Goal: Task Accomplishment & Management: Manage account settings

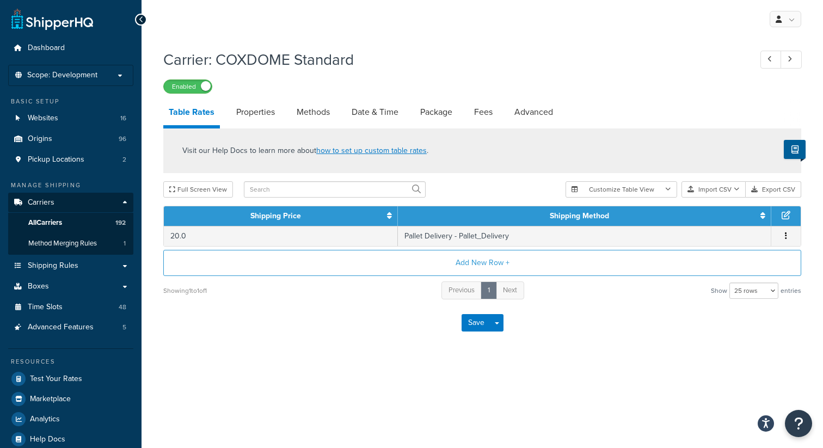
select select "25"
click at [437, 117] on link "Package" at bounding box center [436, 112] width 43 height 26
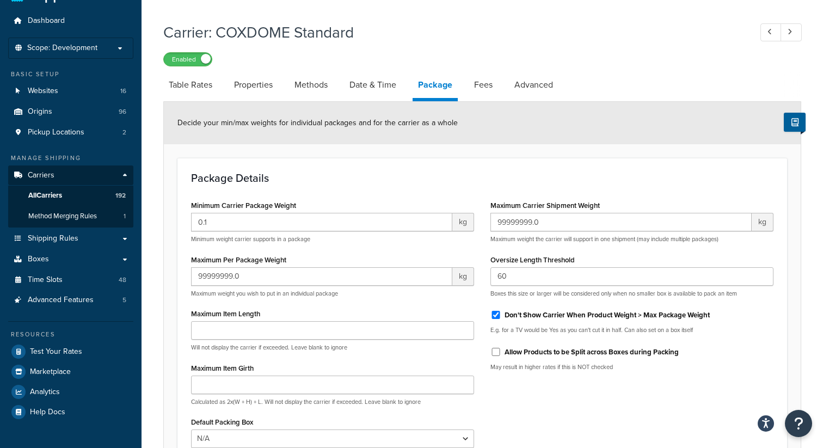
scroll to position [20, 0]
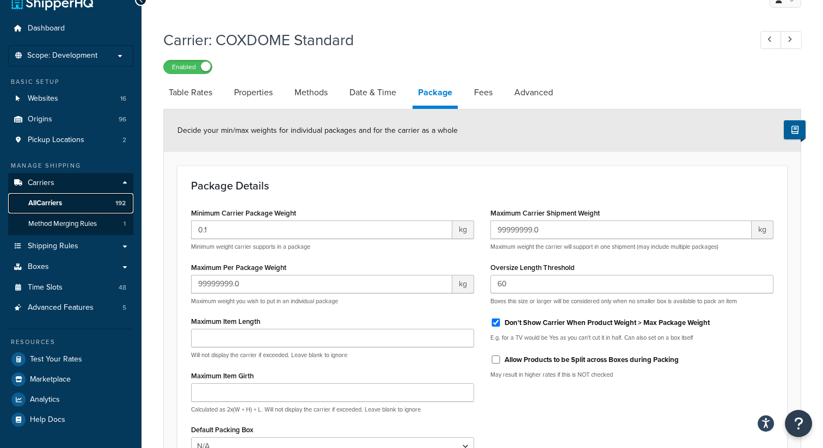
click at [60, 199] on span "All Carriers" at bounding box center [45, 203] width 34 height 9
click at [60, 202] on span "All Carriers" at bounding box center [45, 203] width 34 height 9
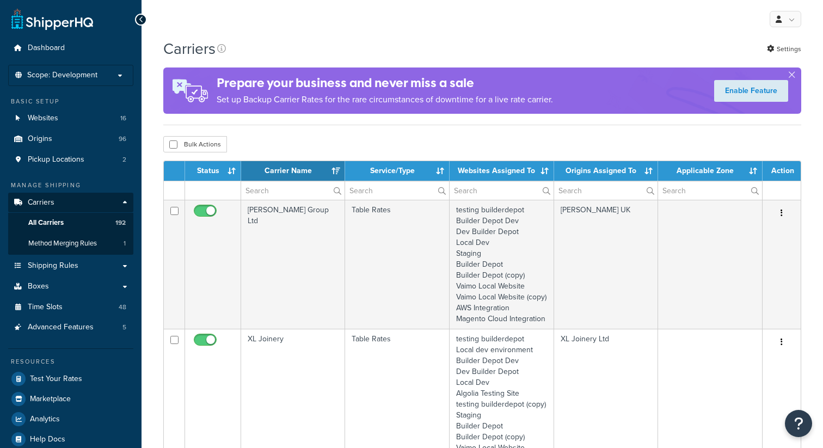
select select "15"
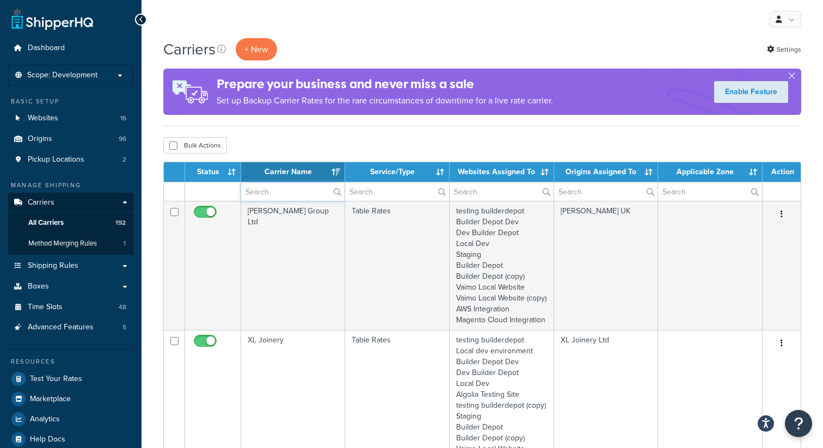
click at [263, 193] on input "text" at bounding box center [292, 191] width 103 height 18
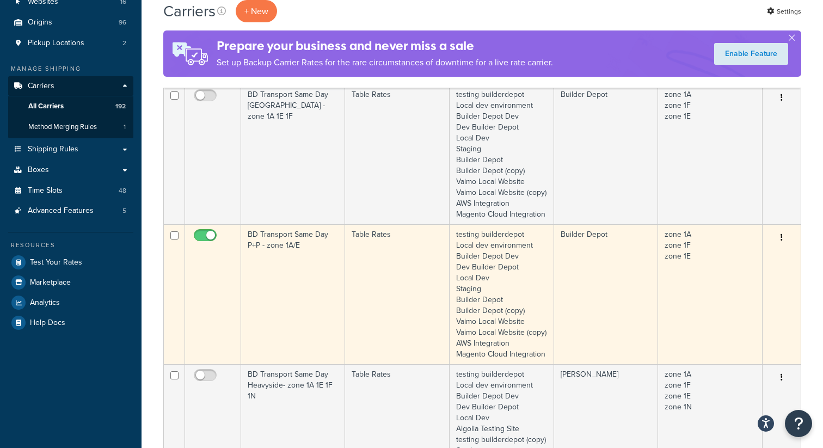
scroll to position [112, 0]
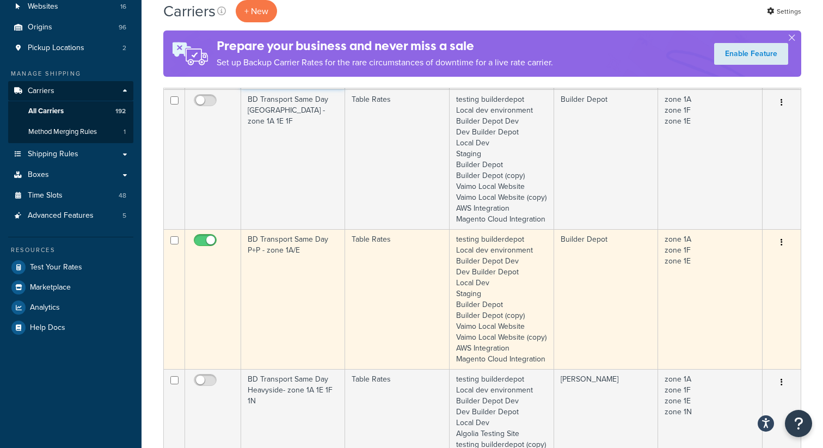
type input "same"
click at [781, 246] on icon "button" at bounding box center [781, 242] width 2 height 8
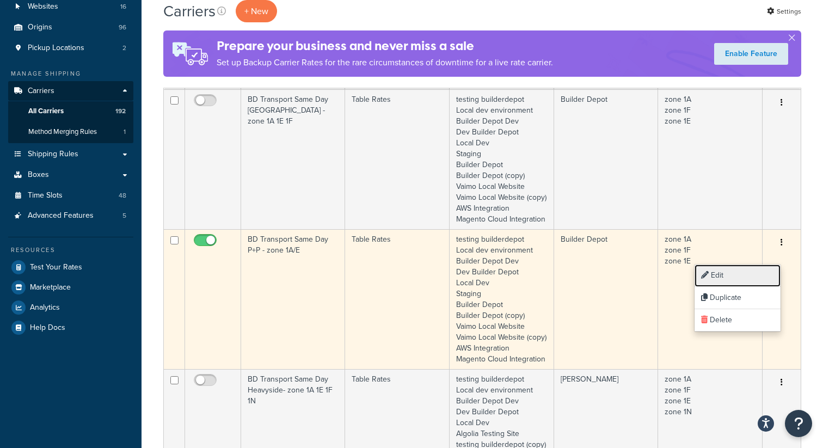
click at [735, 270] on link "Edit" at bounding box center [737, 275] width 86 height 22
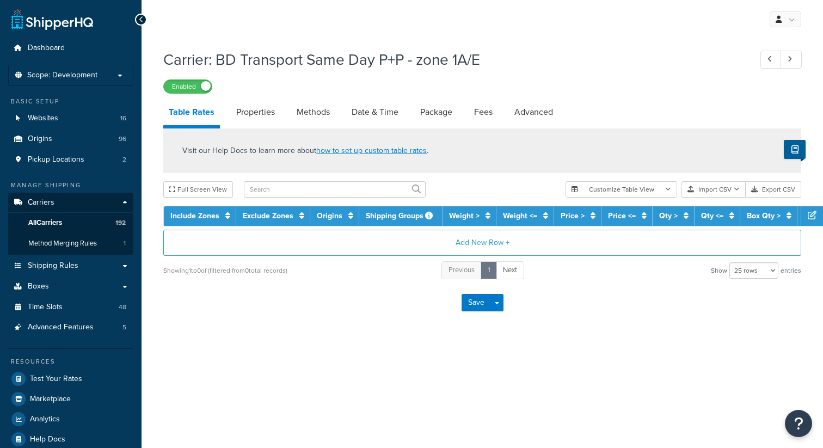
select select "25"
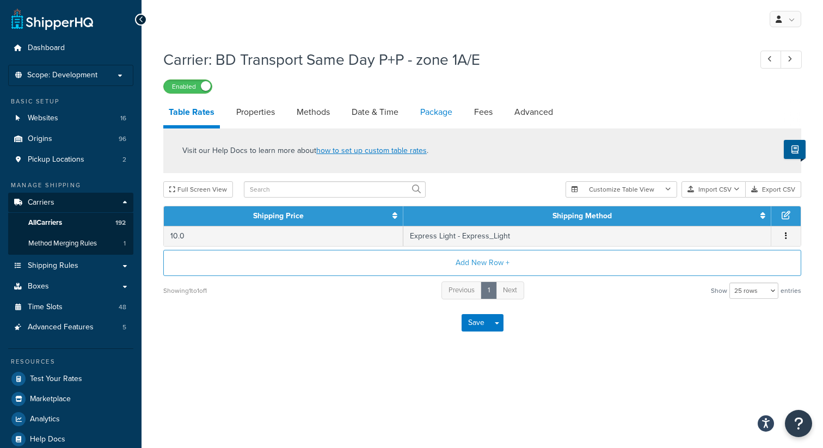
click at [435, 113] on link "Package" at bounding box center [436, 112] width 43 height 26
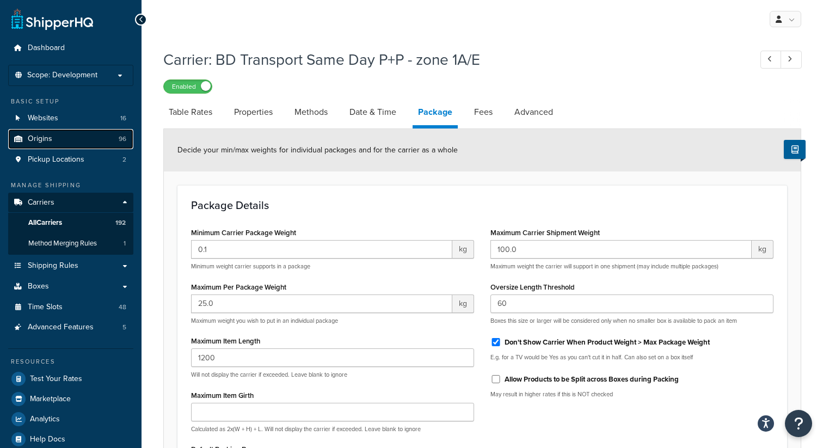
click at [55, 140] on link "Origins 96" at bounding box center [70, 139] width 125 height 20
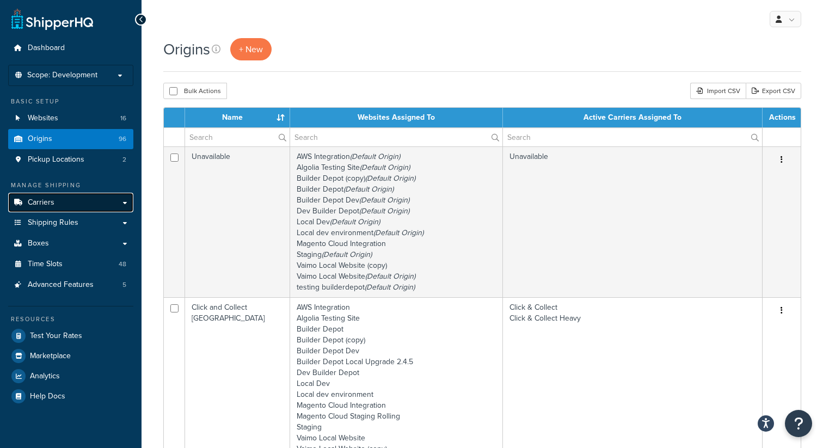
click at [78, 205] on link "Carriers" at bounding box center [70, 203] width 125 height 20
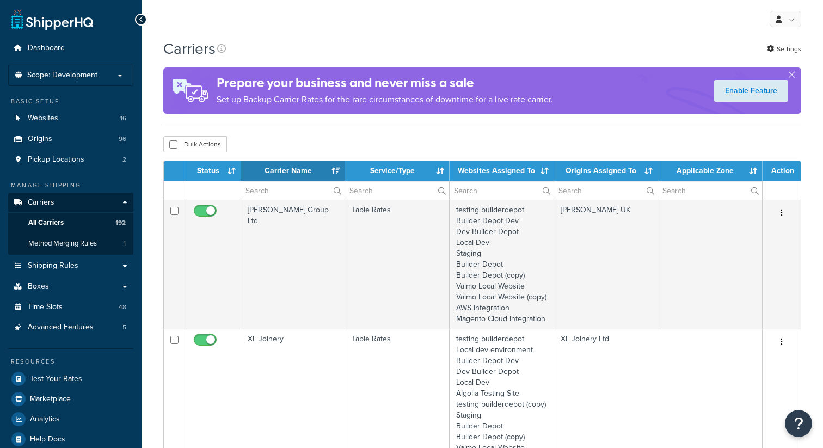
select select "15"
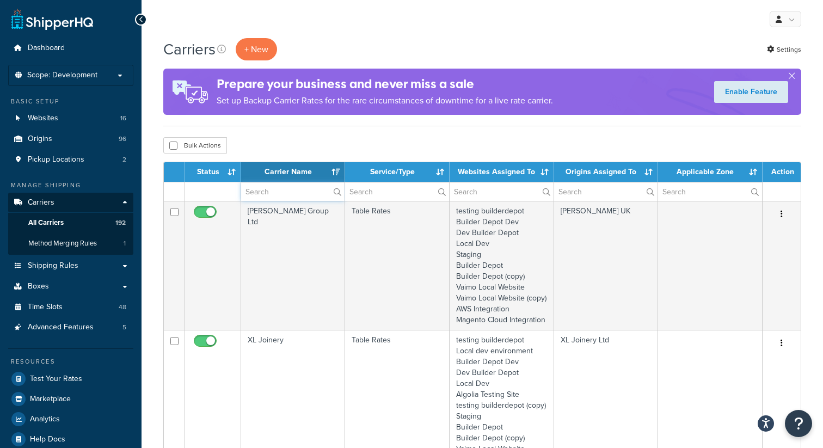
click at [282, 192] on input "text" at bounding box center [292, 191] width 103 height 18
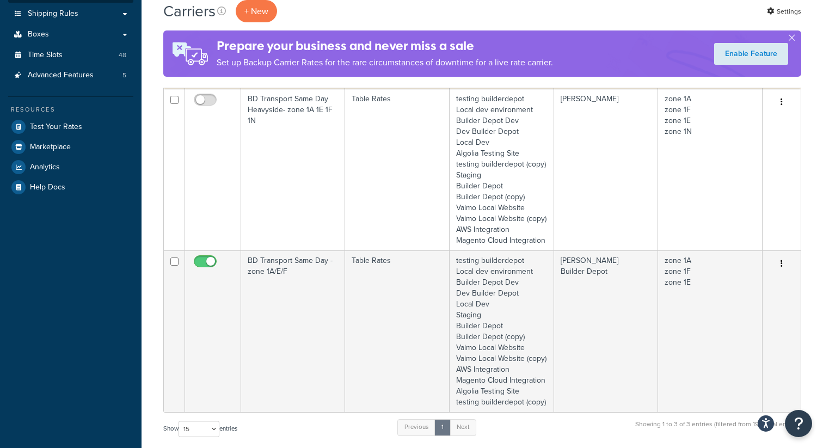
scroll to position [255, 0]
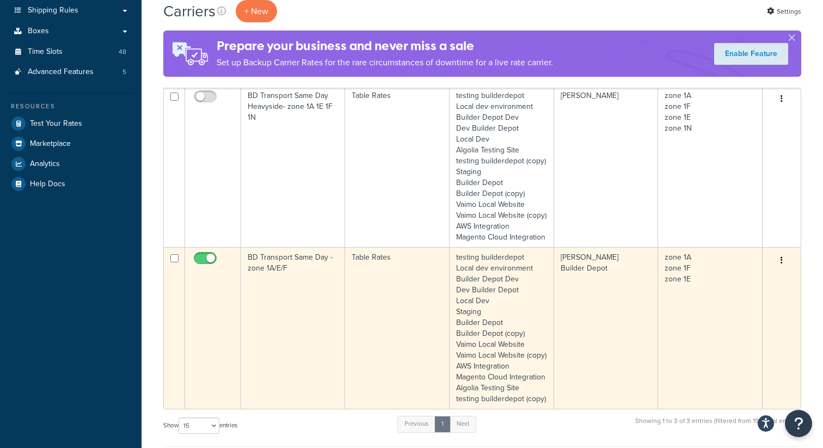
type input "same"
click at [783, 269] on button "button" at bounding box center [781, 260] width 15 height 17
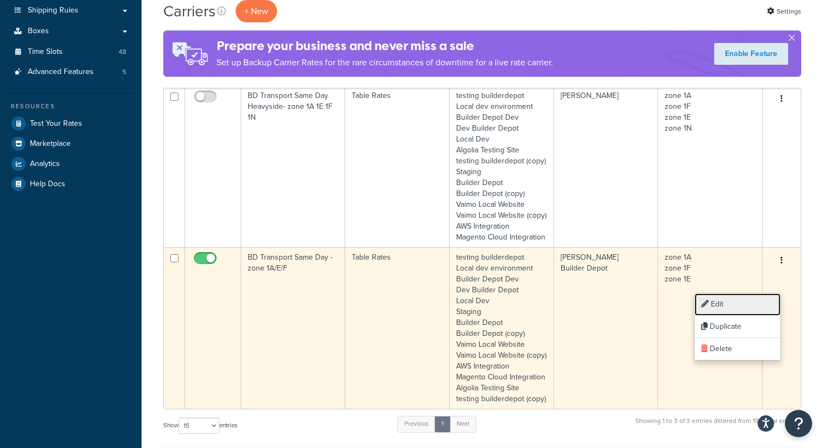
click at [730, 310] on link "Edit" at bounding box center [737, 304] width 86 height 22
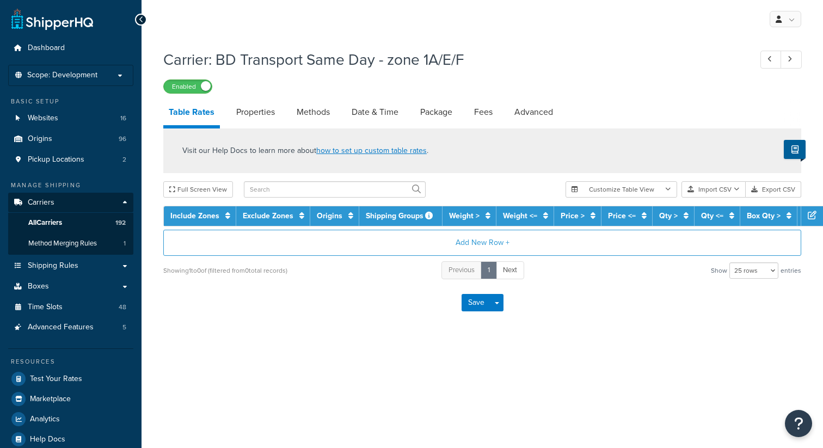
select select "25"
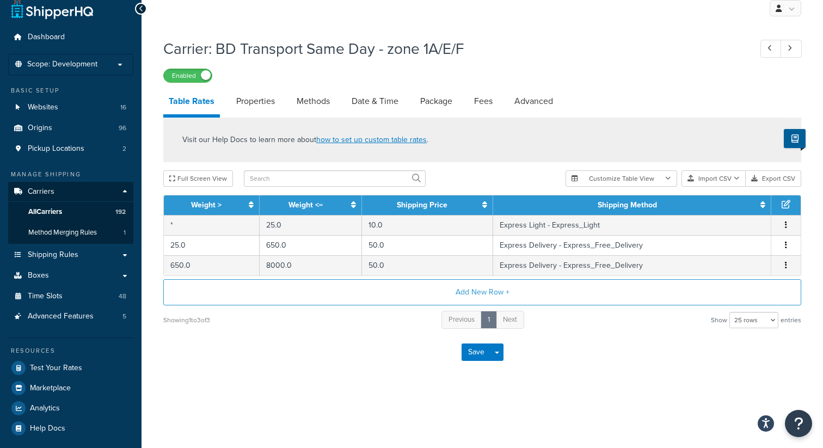
scroll to position [15, 0]
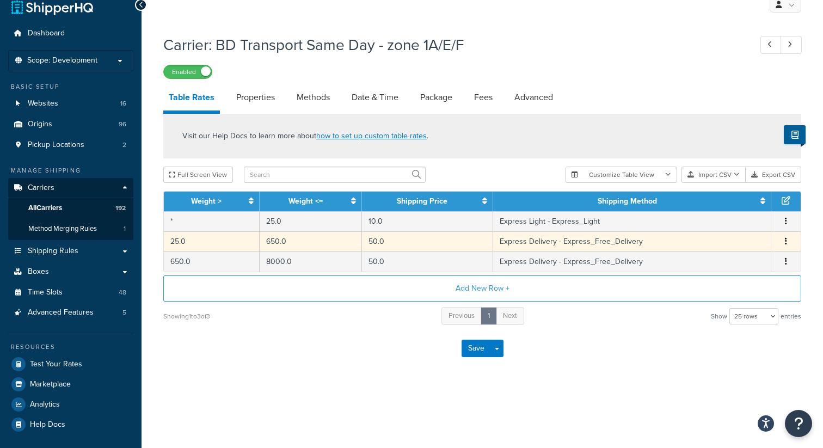
click at [563, 242] on td "Express Delivery - Express_Free_Delivery" at bounding box center [632, 241] width 278 height 20
select select "177658"
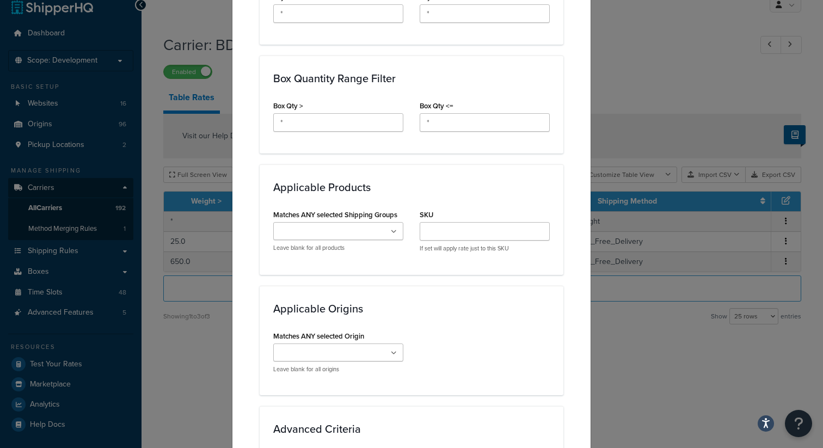
scroll to position [807, 0]
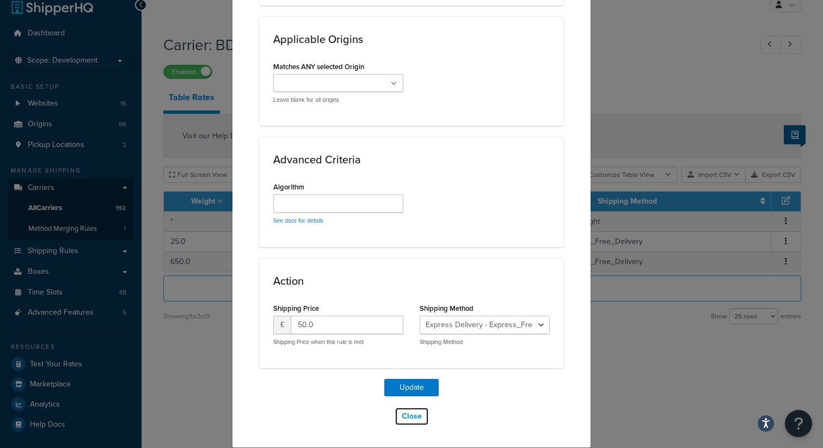
click at [411, 417] on button "Close" at bounding box center [411, 416] width 34 height 18
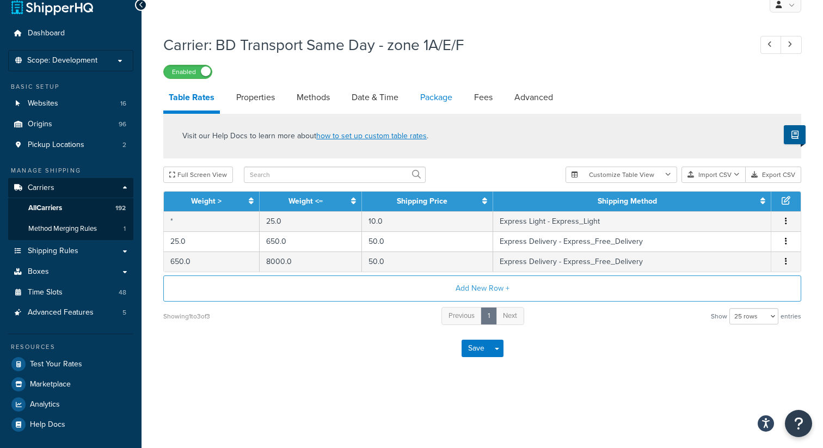
click at [436, 96] on link "Package" at bounding box center [436, 97] width 43 height 26
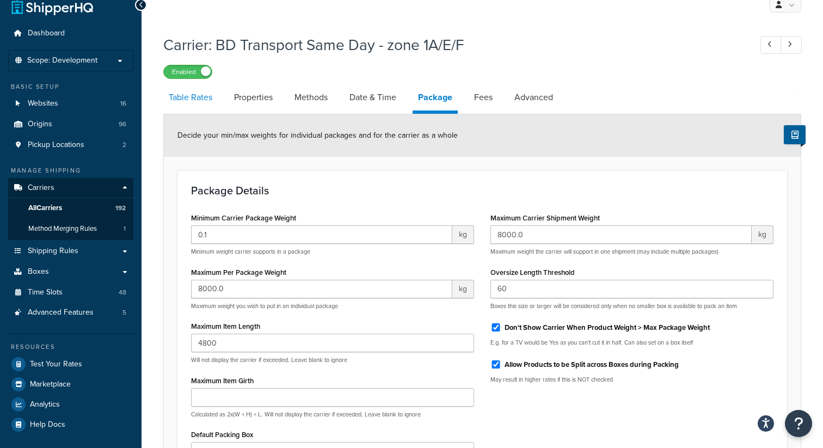
click at [196, 97] on link "Table Rates" at bounding box center [190, 97] width 54 height 26
select select "25"
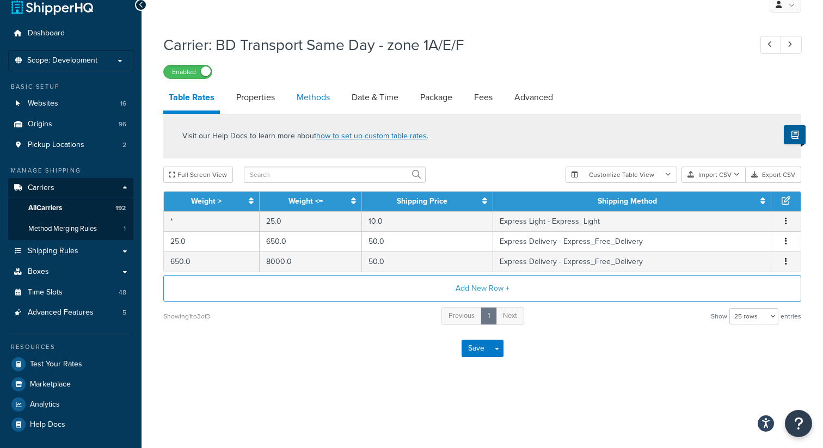
click at [311, 98] on link "Methods" at bounding box center [313, 97] width 44 height 26
select select "25"
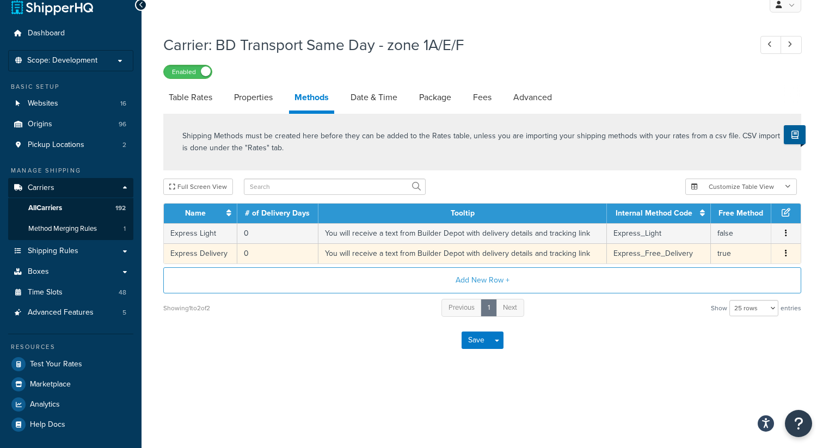
click at [548, 254] on td "You will receive a text from Builder Depot with delivery details and tracking l…" at bounding box center [462, 253] width 289 height 20
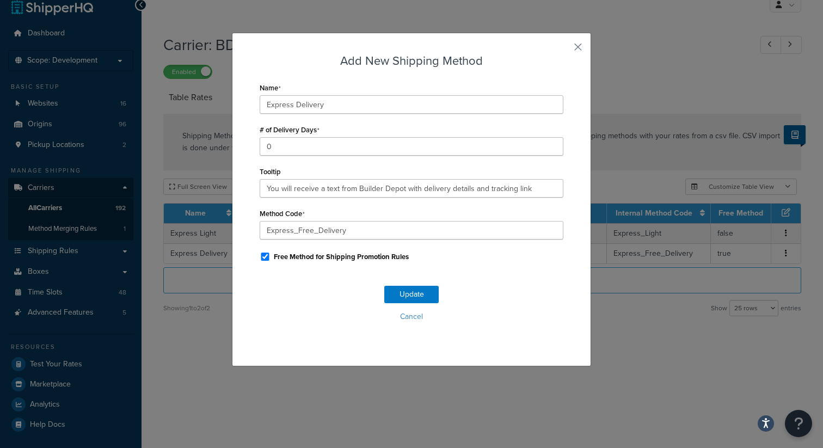
click at [577, 40] on div "Add New Shipping Method Name Express Delivery # of Delivery Days 0 Tooltip You …" at bounding box center [411, 200] width 359 height 334
click at [563, 50] on button "button" at bounding box center [561, 51] width 3 height 3
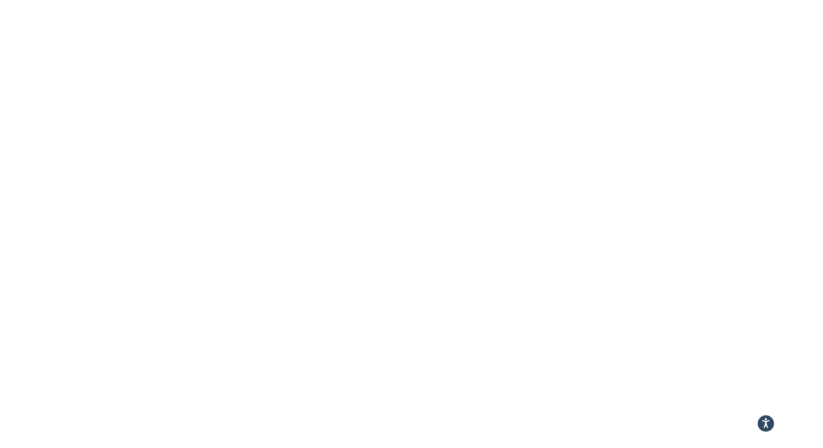
select select "25"
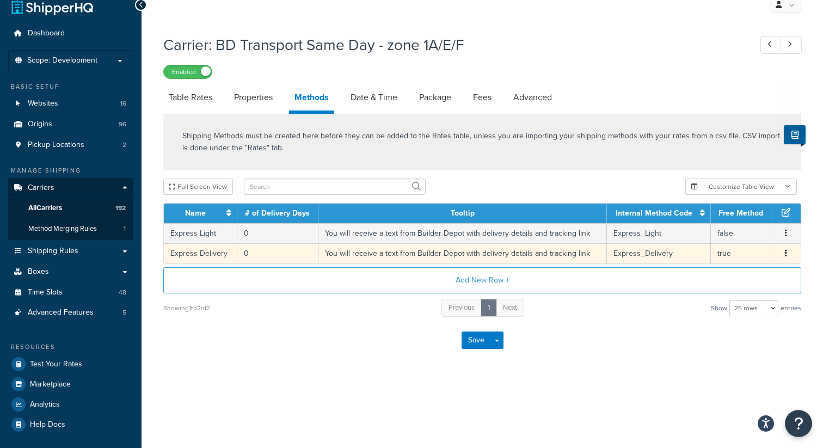
click at [787, 250] on button "button" at bounding box center [785, 254] width 9 height 12
click at [736, 243] on div "Edit" at bounding box center [730, 244] width 77 height 22
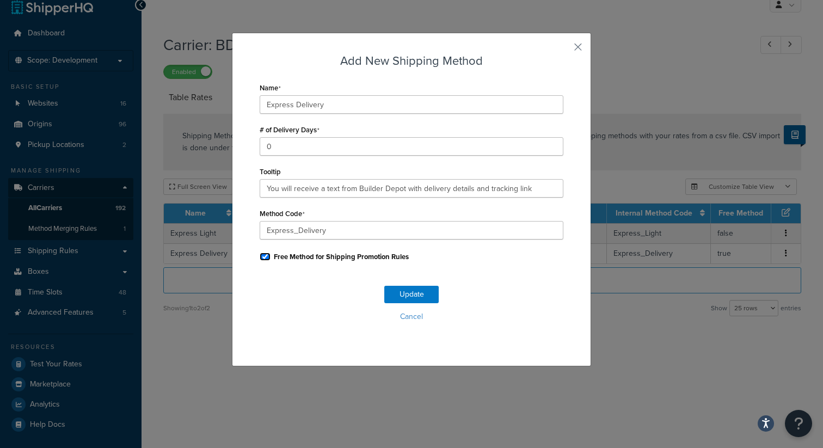
click at [270, 257] on input "Free Method for Shipping Promotion Rules" at bounding box center [265, 256] width 11 height 8
checkbox input "false"
click at [417, 298] on button "Update" at bounding box center [411, 294] width 54 height 17
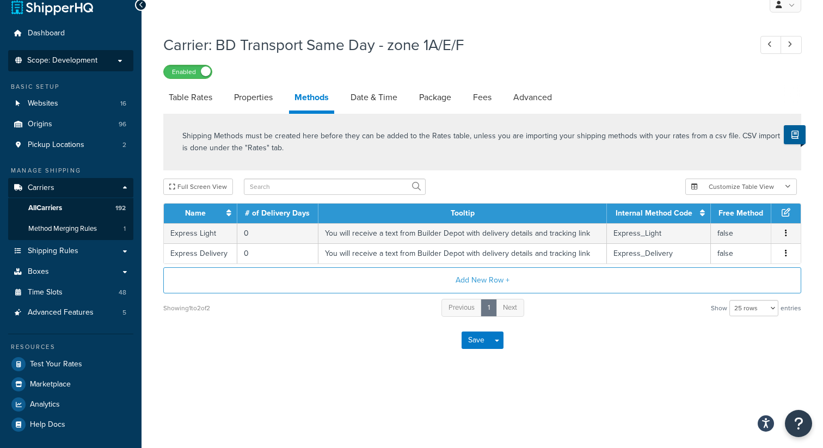
click at [100, 61] on p "Scope: Development" at bounding box center [70, 60] width 115 height 9
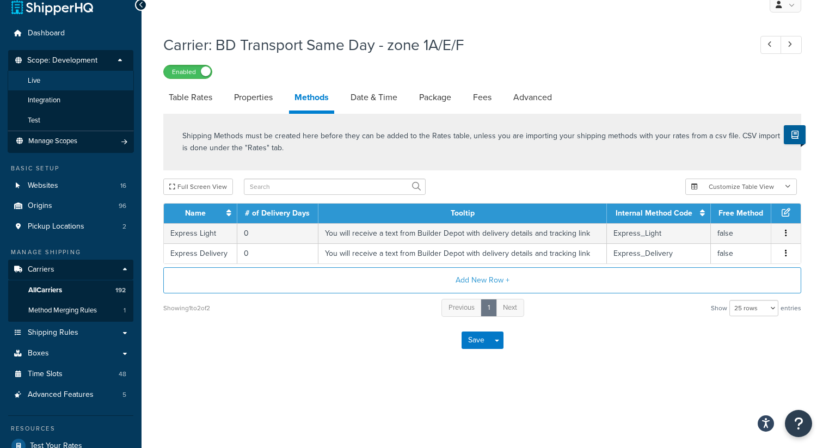
click at [81, 76] on li "Live" at bounding box center [71, 81] width 126 height 20
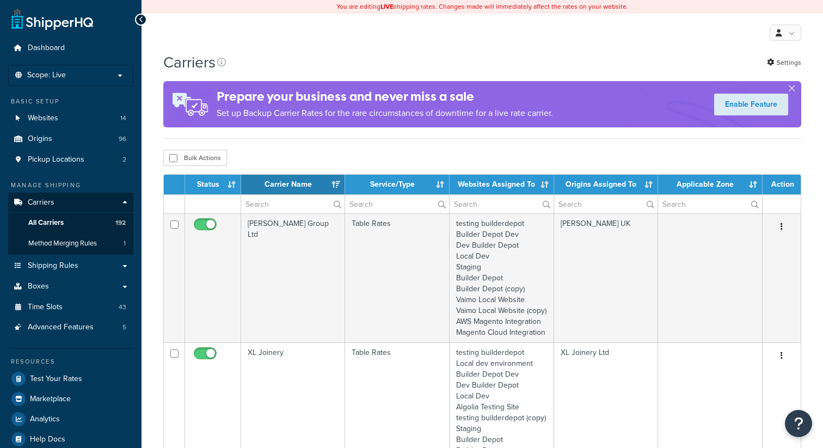
select select "15"
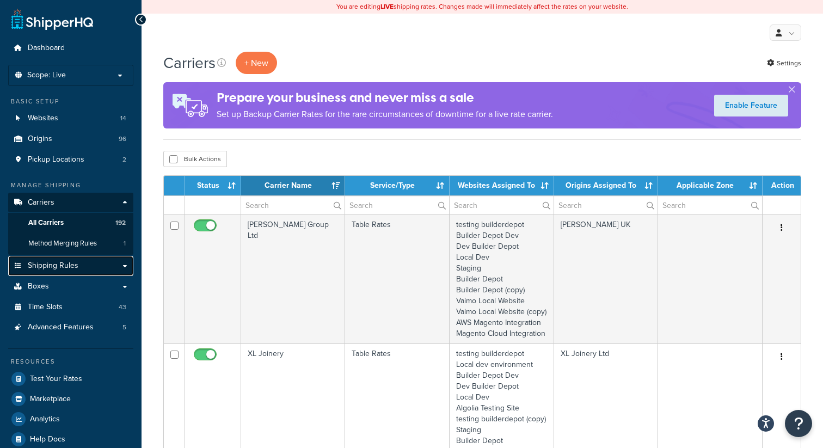
click at [72, 260] on link "Shipping Rules" at bounding box center [70, 266] width 125 height 20
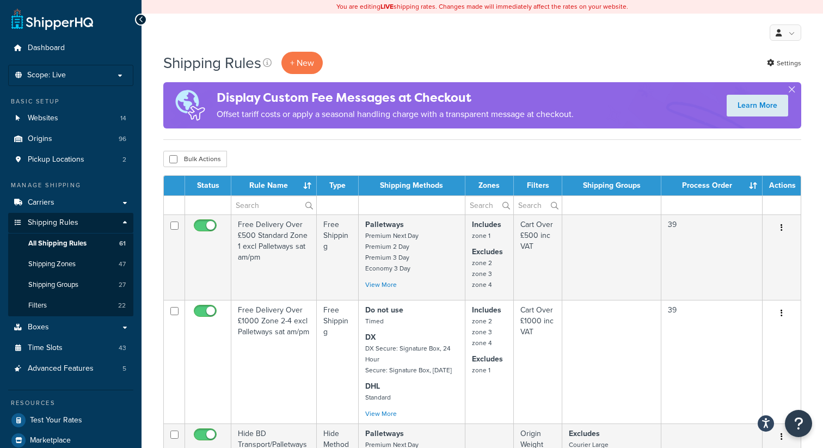
click at [396, 208] on td at bounding box center [412, 204] width 106 height 19
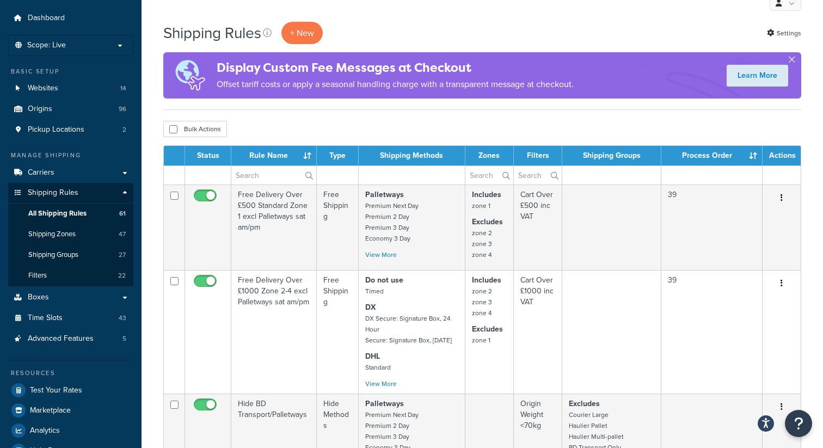
scroll to position [51, 0]
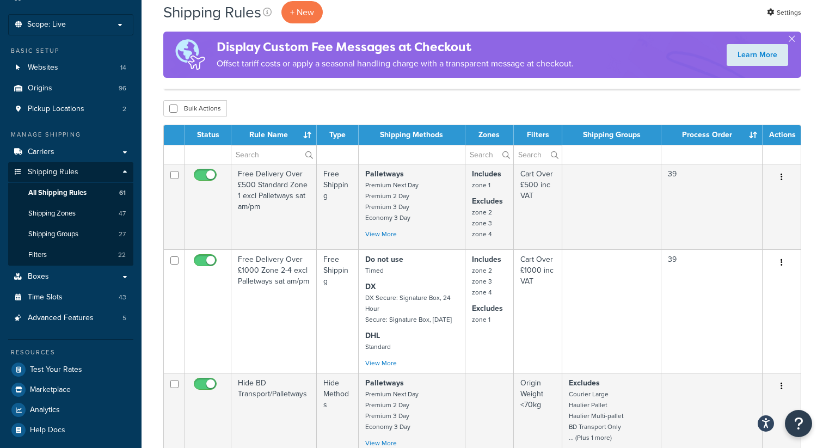
click at [396, 157] on td at bounding box center [412, 154] width 106 height 19
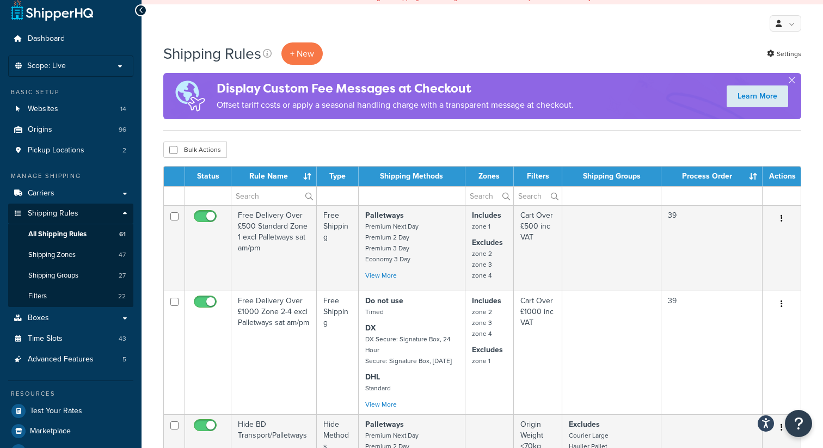
scroll to position [0, 0]
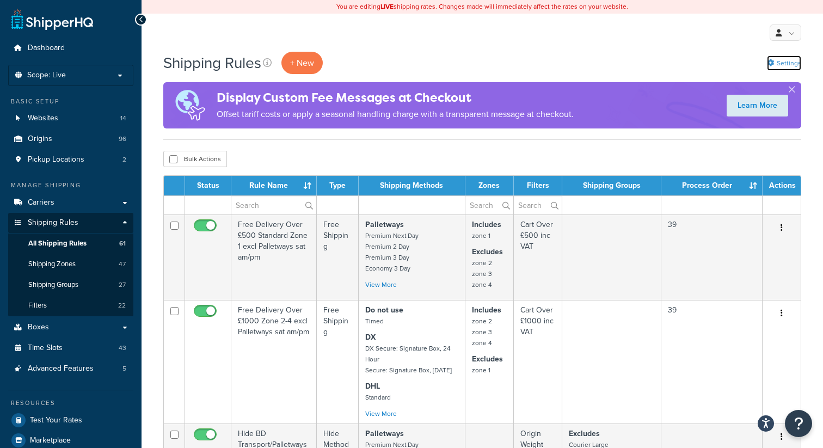
click at [780, 66] on link "Settings" at bounding box center [784, 62] width 34 height 15
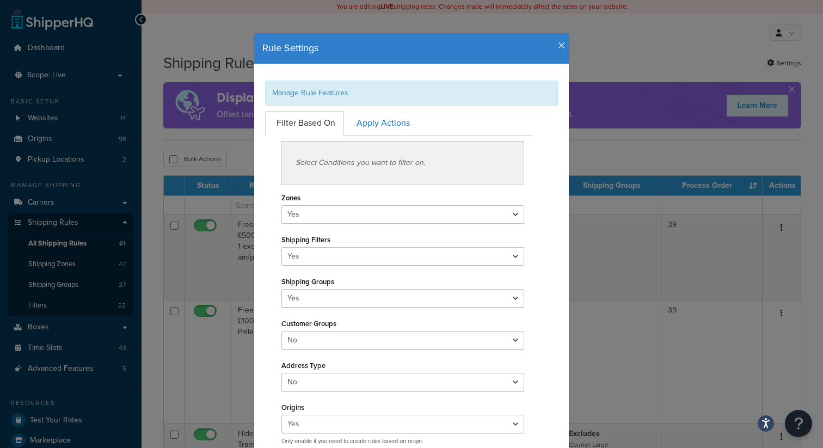
click at [565, 45] on icon "button" at bounding box center [562, 46] width 8 height 10
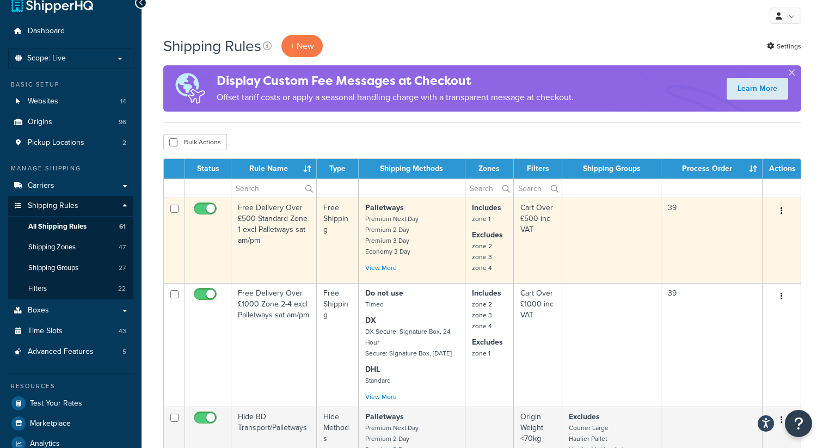
scroll to position [17, 0]
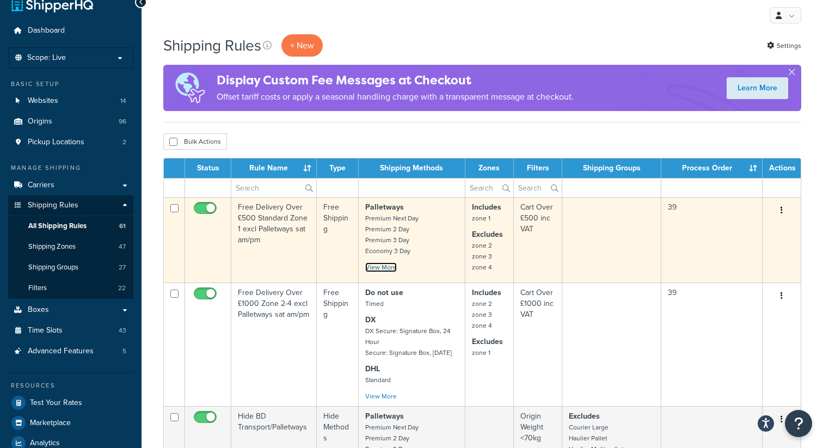
click at [393, 272] on link "View More" at bounding box center [381, 267] width 32 height 10
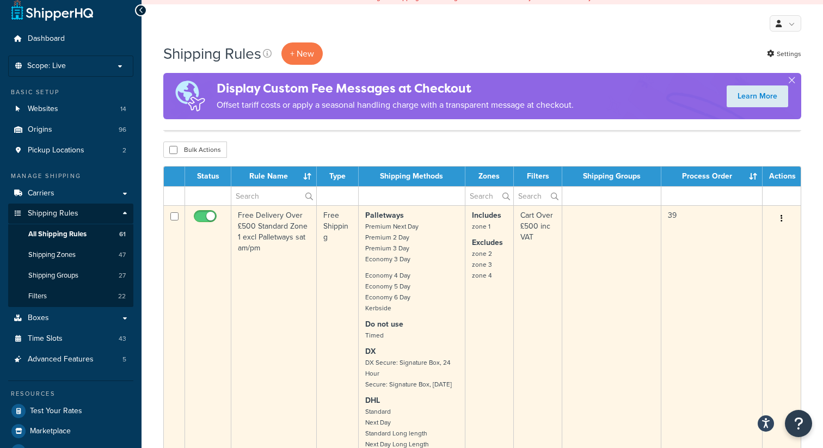
scroll to position [0, 0]
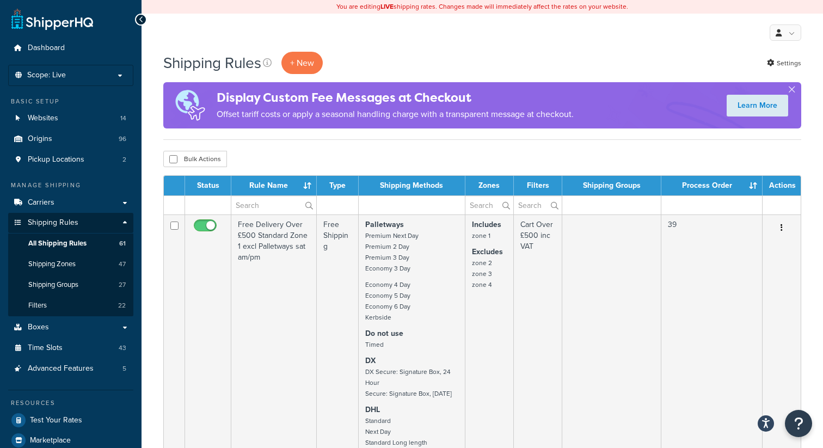
click at [416, 208] on td at bounding box center [412, 204] width 106 height 19
click at [406, 209] on td at bounding box center [412, 204] width 106 height 19
click at [419, 180] on th "Shipping Methods" at bounding box center [412, 186] width 106 height 20
click at [419, 186] on th "Shipping Methods" at bounding box center [412, 186] width 106 height 20
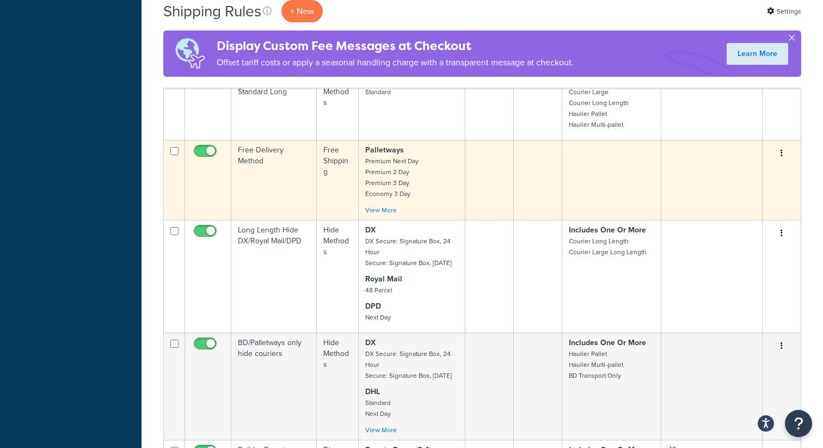
scroll to position [529, 0]
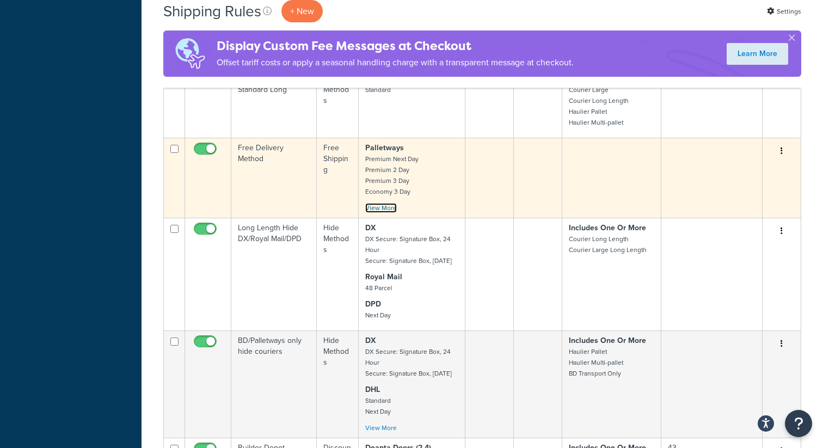
click at [380, 209] on link "View More" at bounding box center [381, 208] width 32 height 10
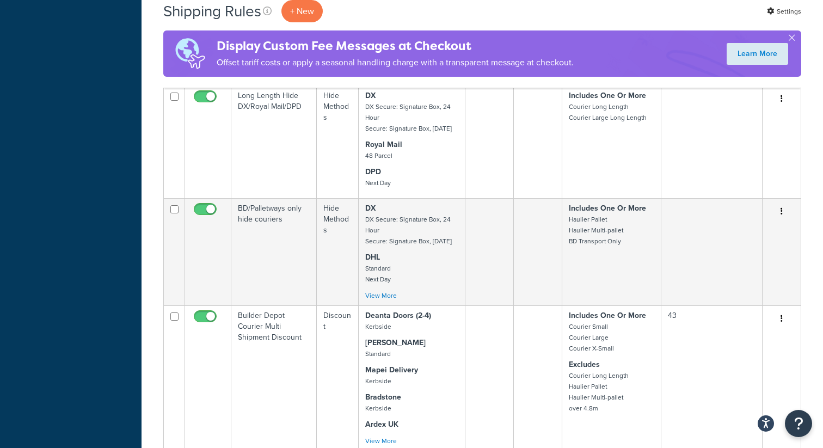
scroll to position [5364, 0]
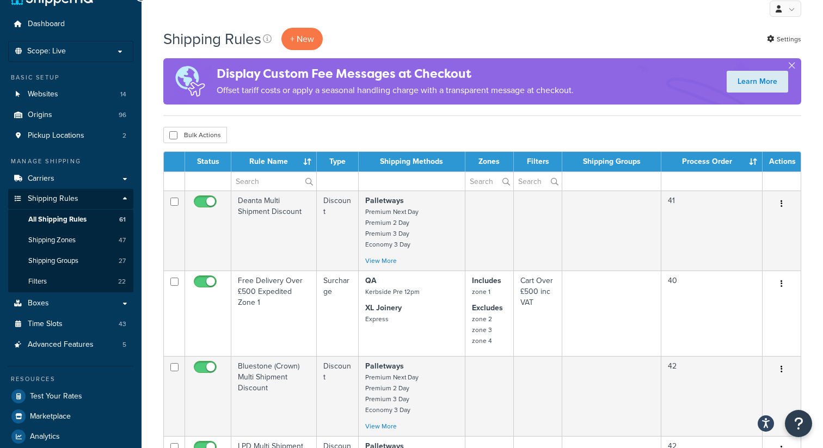
scroll to position [0, 0]
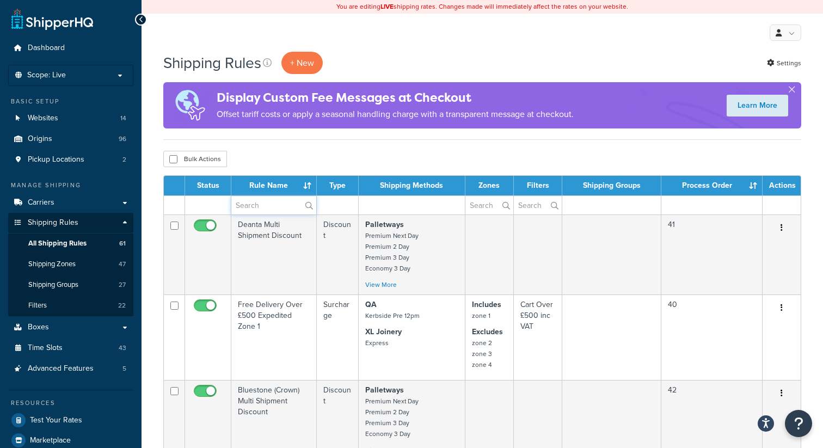
click at [268, 204] on input "text" at bounding box center [273, 205] width 85 height 18
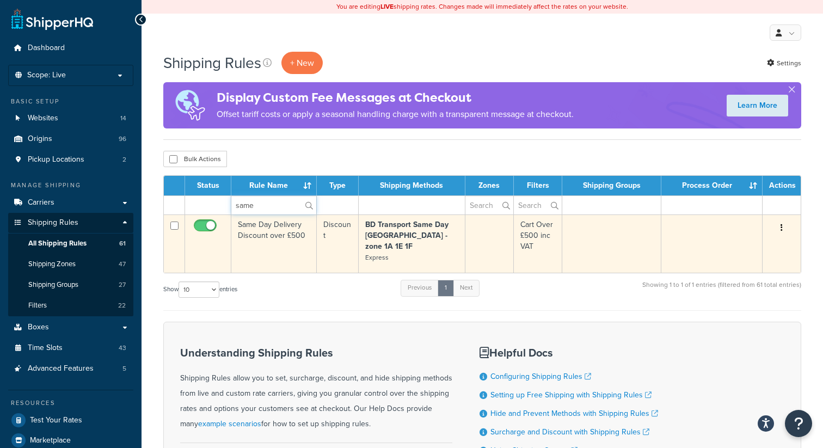
type input "same"
click at [780, 226] on icon "button" at bounding box center [781, 228] width 2 height 8
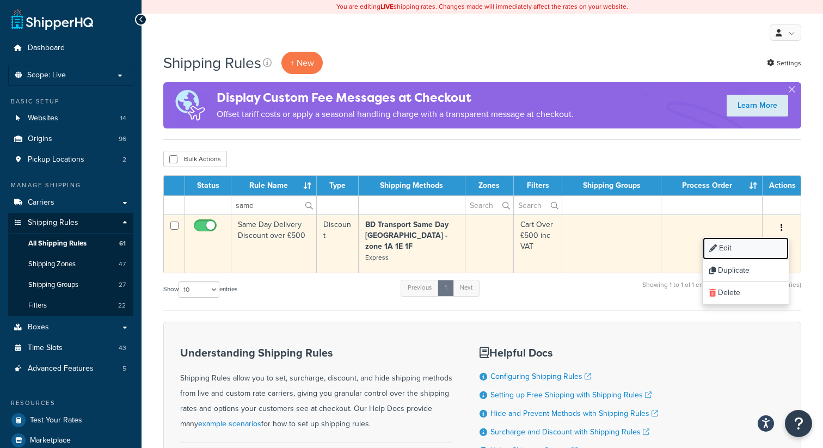
click at [743, 251] on link "Edit" at bounding box center [745, 248] width 86 height 22
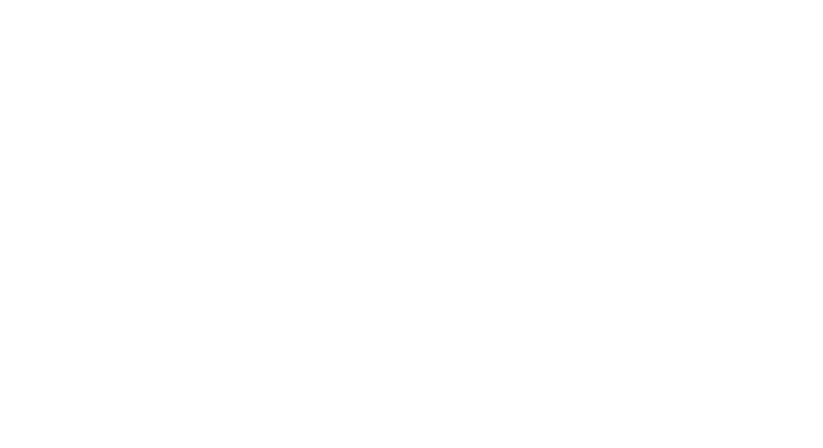
select select "SURCHARGE"
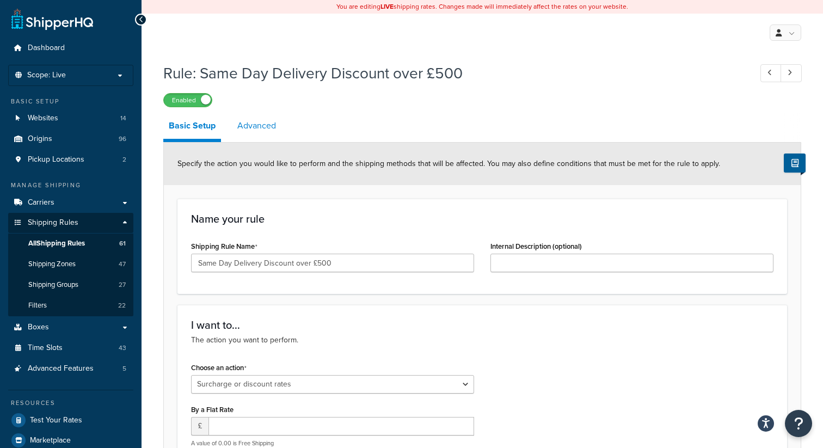
click at [251, 126] on link "Advanced" at bounding box center [257, 126] width 50 height 26
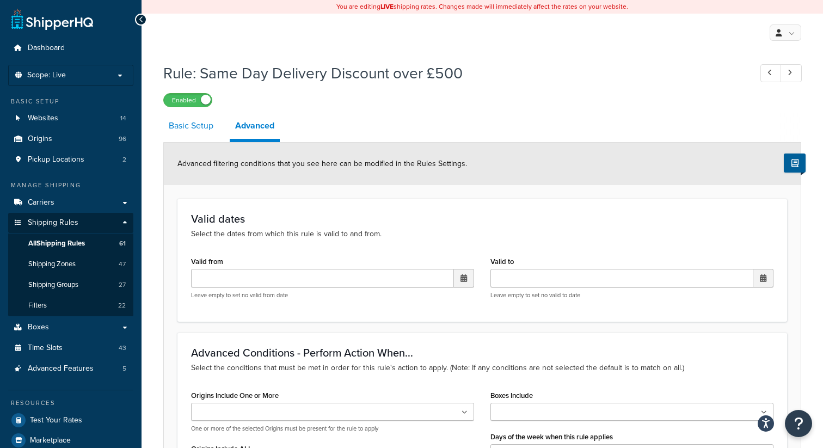
click at [183, 130] on link "Basic Setup" at bounding box center [190, 126] width 55 height 26
select select "SURCHARGE"
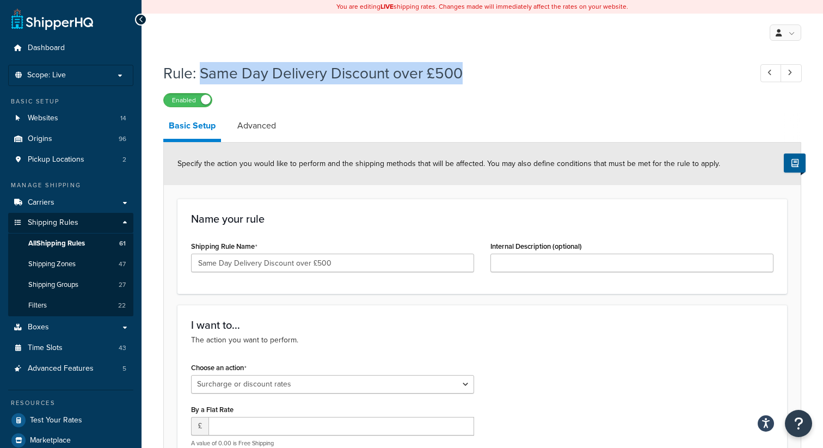
drag, startPoint x: 461, startPoint y: 79, endPoint x: 203, endPoint y: 74, distance: 257.9
click at [203, 73] on h1 "Rule: Same Day Delivery Discount over £500" at bounding box center [451, 73] width 577 height 21
copy h1 "Same Day Delivery Discount over £500"
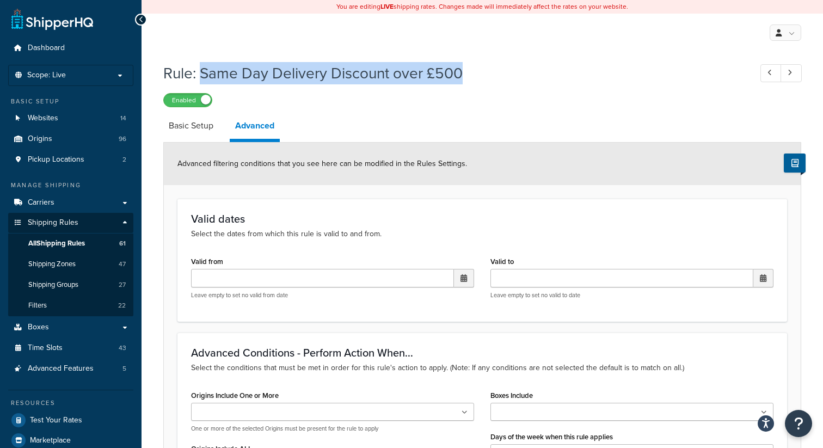
select select "SURCHARGE"
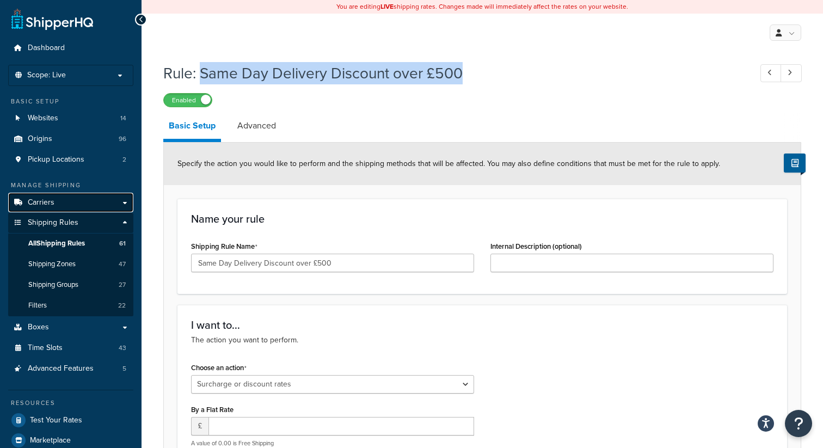
click at [62, 196] on link "Carriers" at bounding box center [70, 203] width 125 height 20
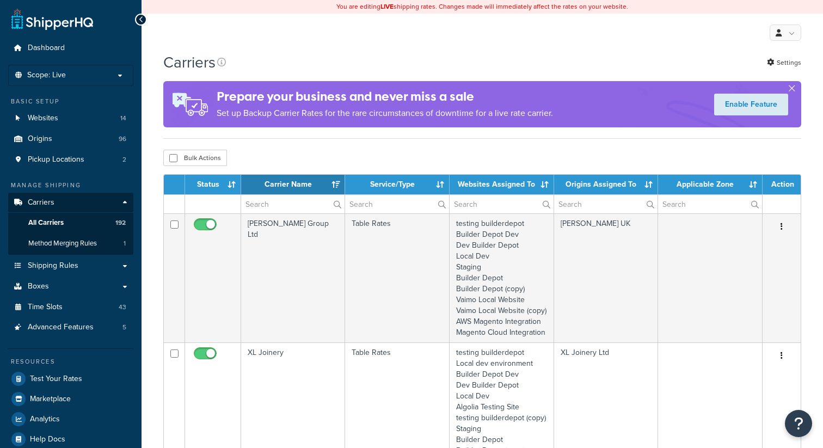
select select "15"
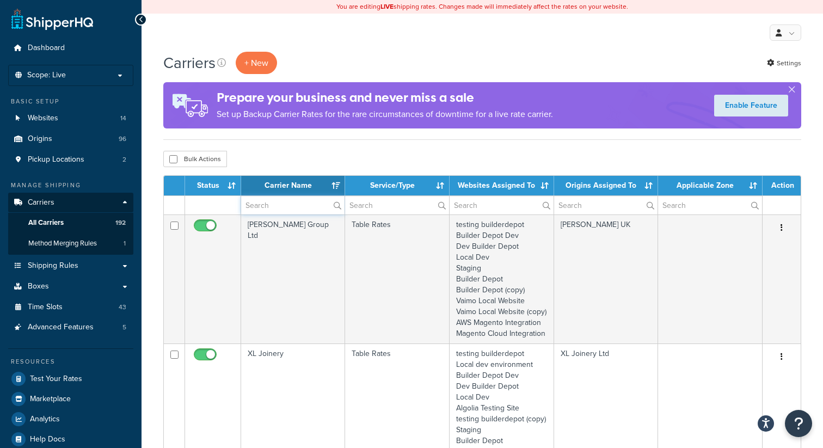
click at [284, 202] on input "text" at bounding box center [292, 205] width 103 height 18
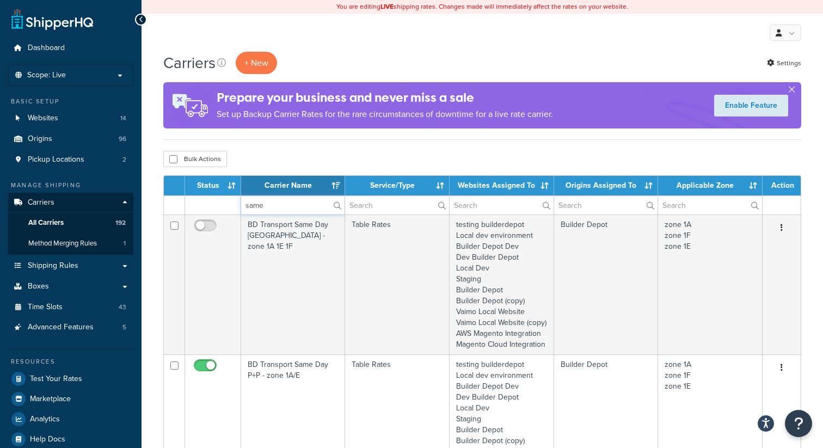
type input "same"
